Goal: Obtain resource: Obtain resource

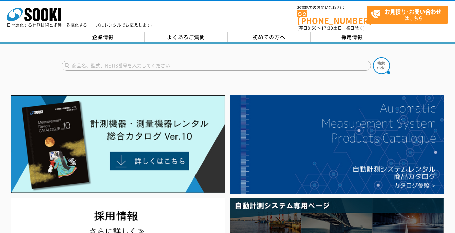
click at [137, 63] on input "text" at bounding box center [216, 66] width 309 height 10
type input "ﾄﾙｸﾚﾝﾁ"
click at [373, 57] on button at bounding box center [381, 65] width 17 height 17
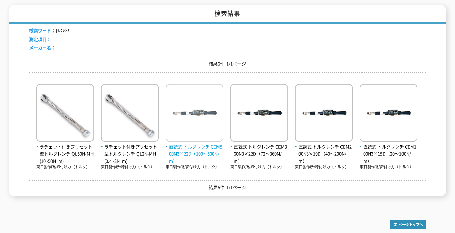
scroll to position [160, 0]
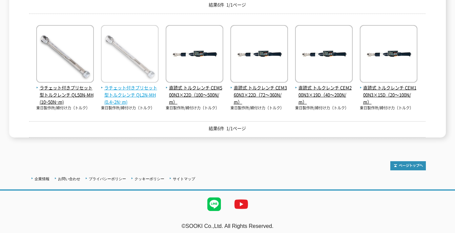
click at [132, 85] on span "ラチェット付きプリセット型トルクレンチ QL2N-MH(0.4~2N･m)" at bounding box center [130, 94] width 58 height 21
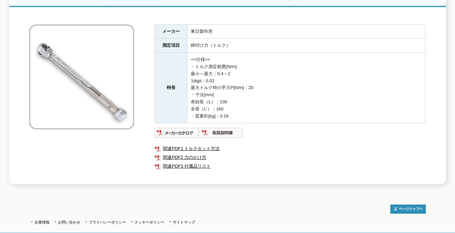
scroll to position [68, 0]
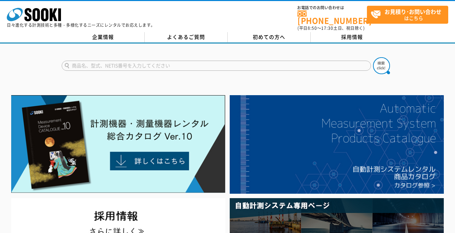
click at [157, 61] on input "text" at bounding box center [216, 66] width 309 height 10
type input "Ｔ"
click at [126, 62] on input "text" at bounding box center [216, 66] width 309 height 10
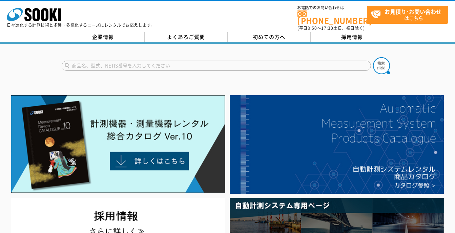
click at [126, 62] on input "text" at bounding box center [216, 66] width 309 height 10
click at [168, 62] on input "text" at bounding box center [216, 66] width 309 height 10
type input "ﾄﾙｸﾚﾝﾁ"
click at [383, 63] on img at bounding box center [381, 65] width 17 height 17
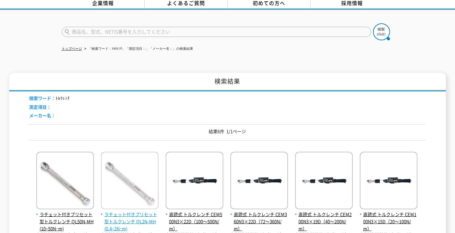
scroll to position [102, 0]
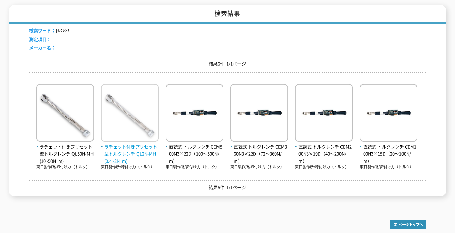
click at [131, 151] on span "ラチェット付きプリセット型トルクレンチ QL2N-MH(0.4~2N･m)" at bounding box center [130, 153] width 58 height 21
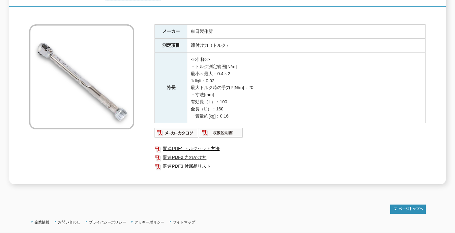
scroll to position [135, 0]
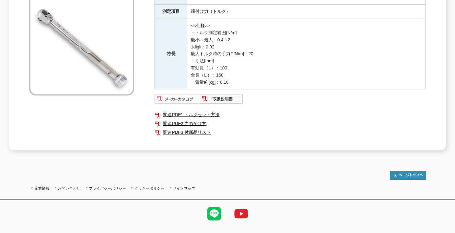
click at [179, 95] on img at bounding box center [176, 98] width 44 height 11
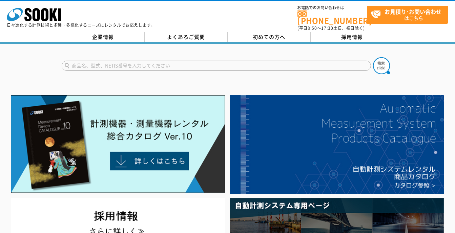
click at [139, 61] on input "text" at bounding box center [216, 66] width 309 height 10
click at [114, 61] on input "text" at bounding box center [216, 66] width 309 height 10
type input "ﾄﾙｸﾚﾝﾁ"
click at [376, 62] on img at bounding box center [381, 65] width 17 height 17
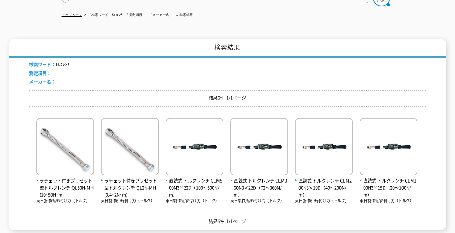
scroll to position [102, 0]
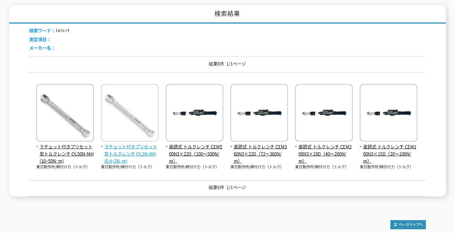
click at [132, 149] on span "ラチェット付きプリセット型トルクレンチ QL2N-MH(0.4~2N･m)" at bounding box center [130, 153] width 58 height 21
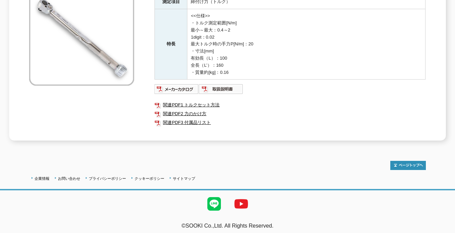
scroll to position [78, 0]
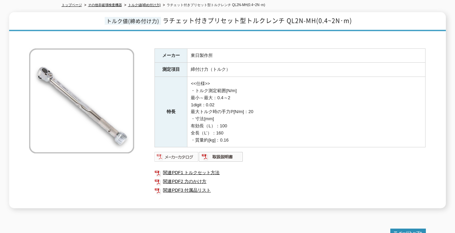
click at [175, 151] on img at bounding box center [176, 156] width 44 height 11
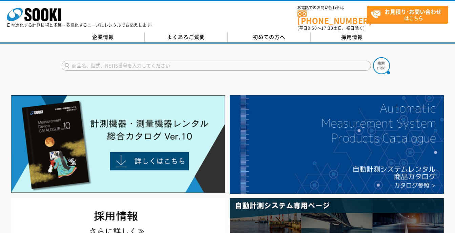
click at [110, 64] on input "text" at bounding box center [216, 66] width 309 height 10
click at [373, 57] on button at bounding box center [381, 65] width 17 height 17
click at [99, 62] on input "ドライバー型トルク" at bounding box center [216, 66] width 309 height 10
type input "トルクレンチ"
click at [373, 57] on button at bounding box center [381, 65] width 17 height 17
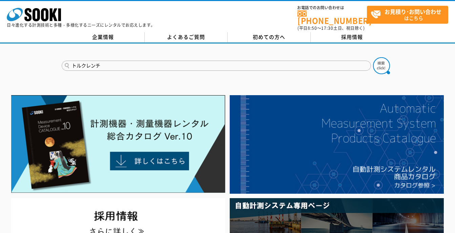
click at [373, 57] on button at bounding box center [381, 65] width 17 height 17
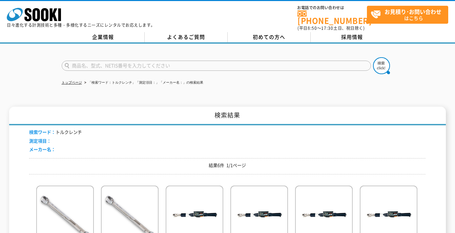
scroll to position [102, 0]
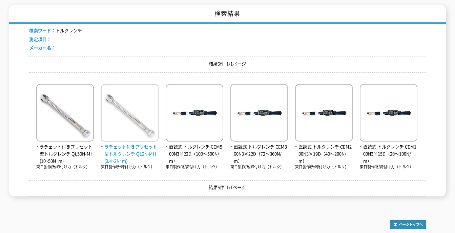
click at [123, 145] on span "ラチェット付きプリセット型トルクレンチ QL2N-MH(0.4~2N･m)" at bounding box center [130, 153] width 58 height 21
